Goal: Check status: Check status

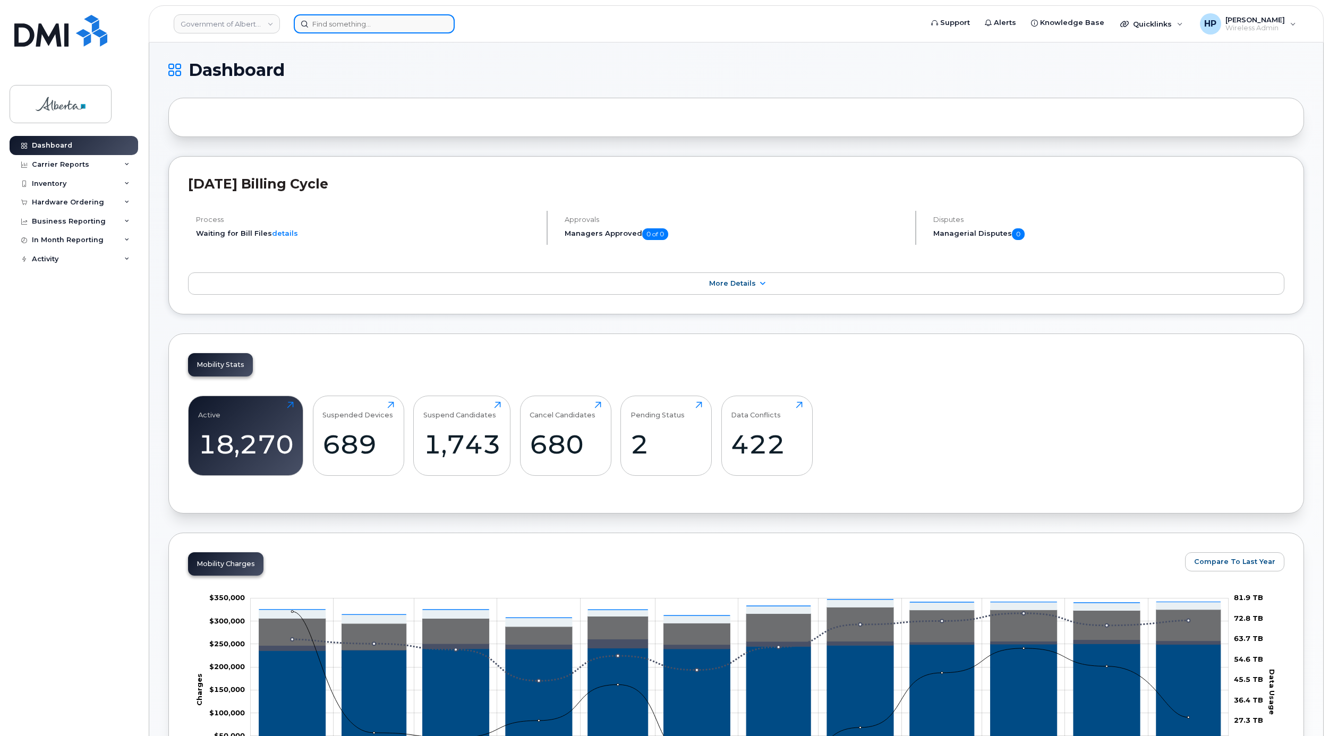
click at [313, 30] on input at bounding box center [374, 23] width 161 height 19
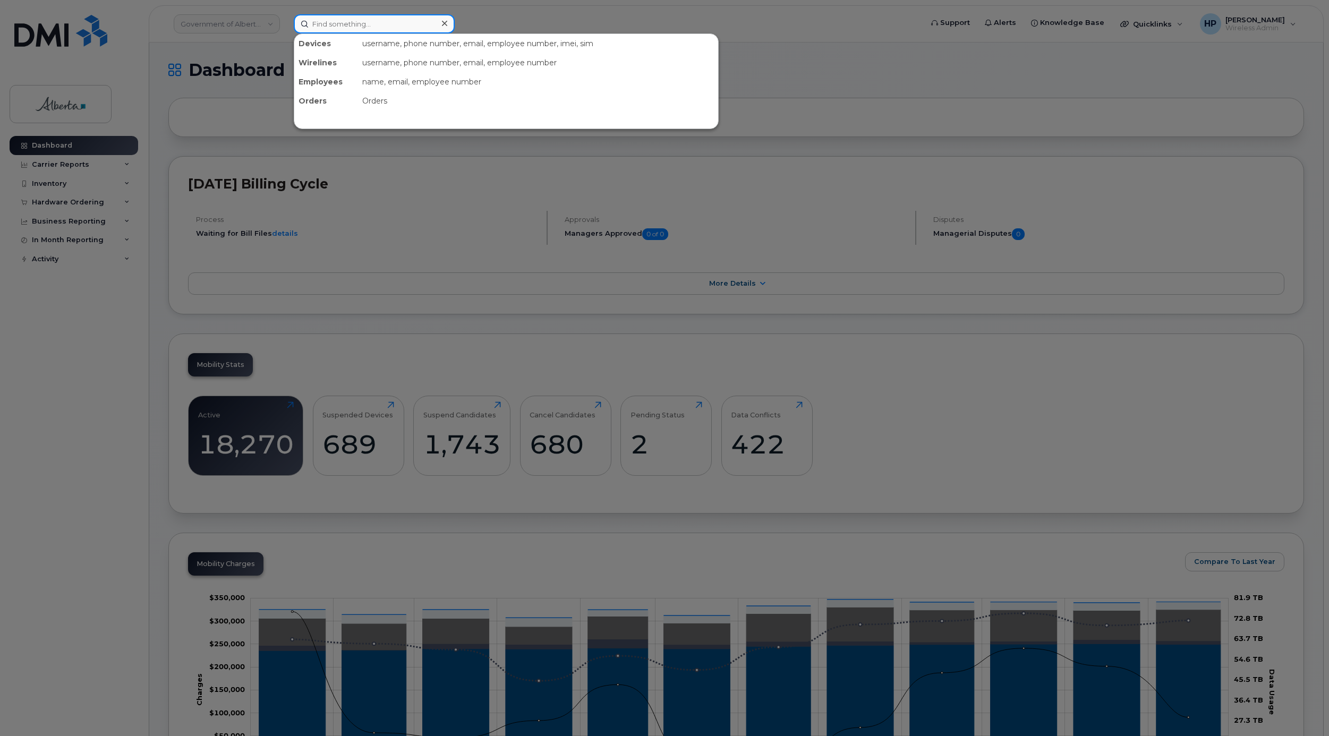
paste input "5873371988"
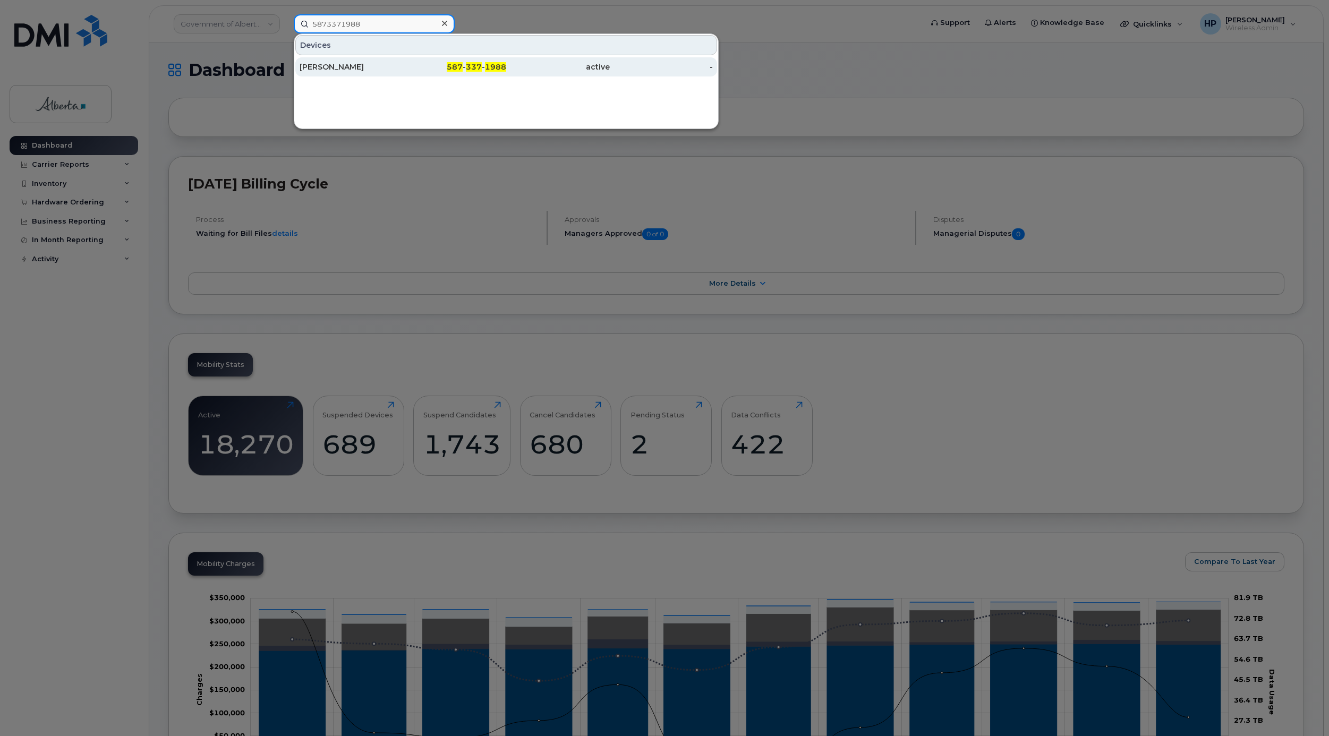
type input "5873371988"
click at [341, 67] on div "[PERSON_NAME]" at bounding box center [352, 67] width 104 height 11
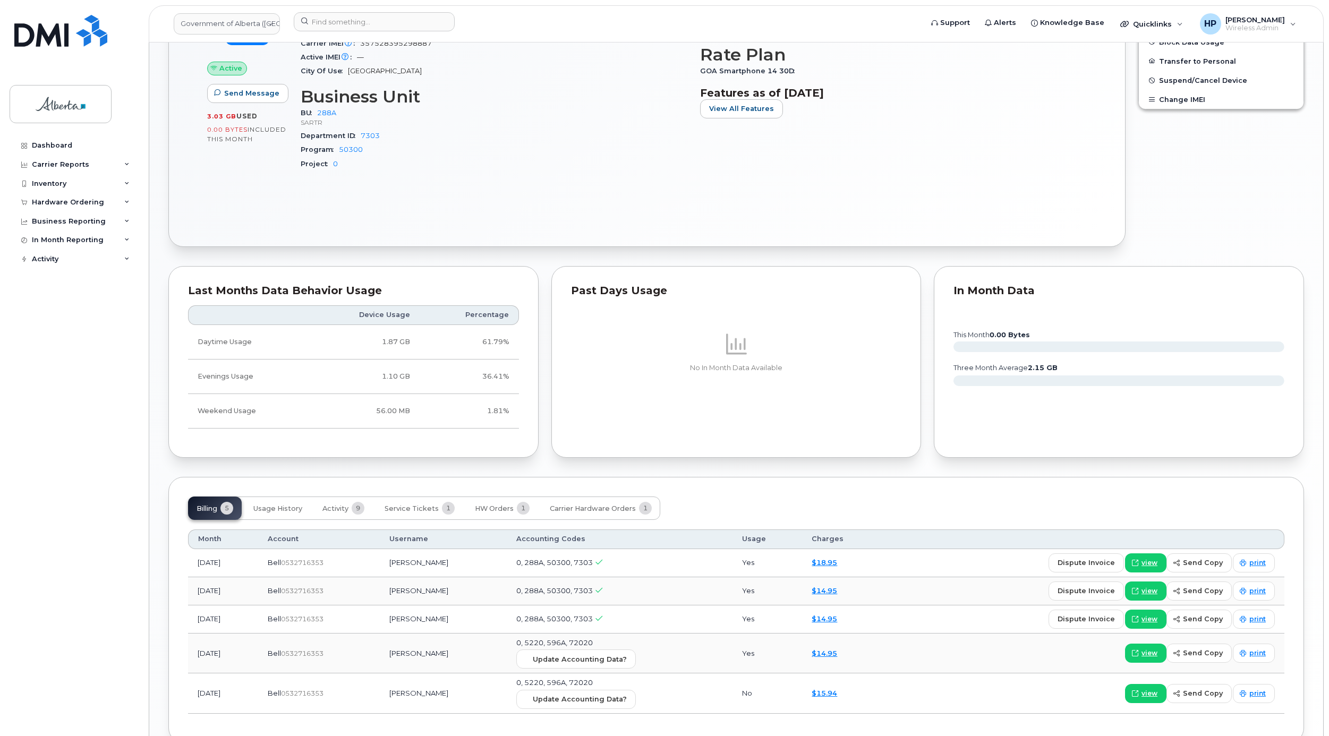
scroll to position [631, 0]
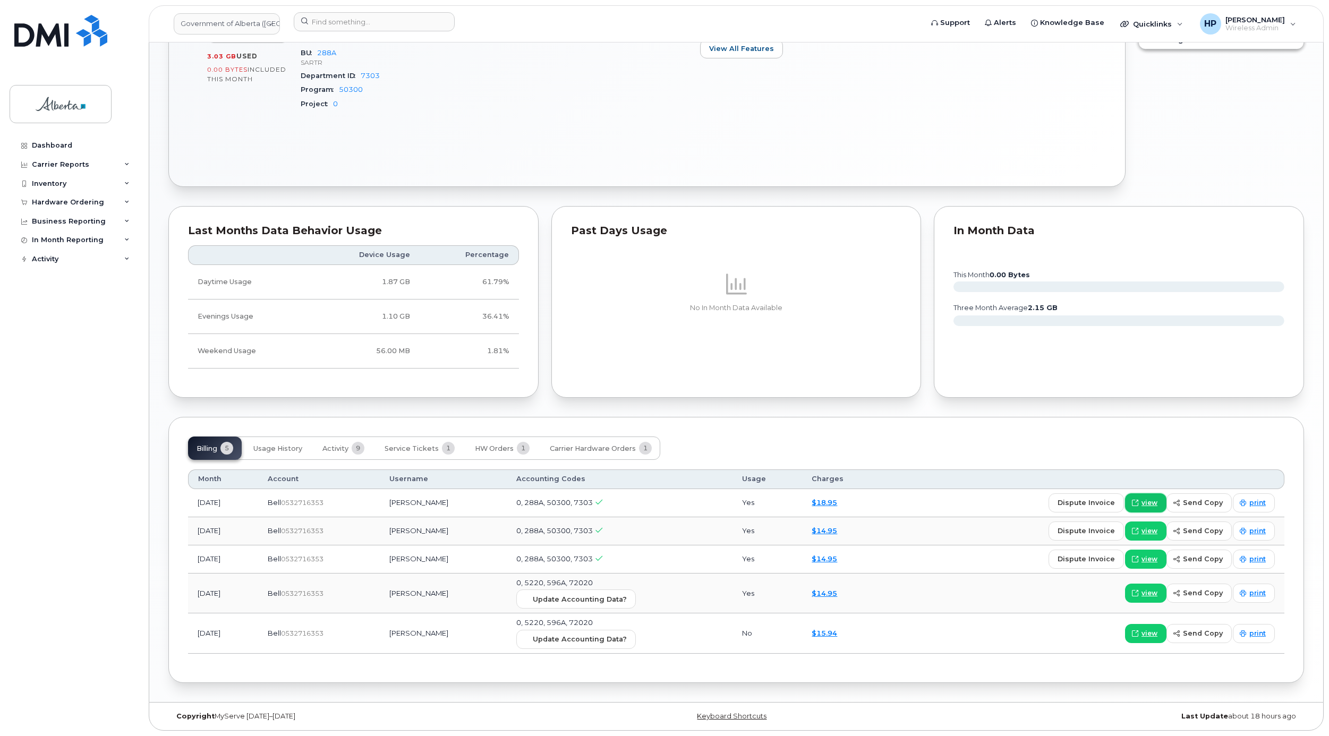
click at [1146, 505] on span "view" at bounding box center [1149, 503] width 16 height 10
